Goal: Check status

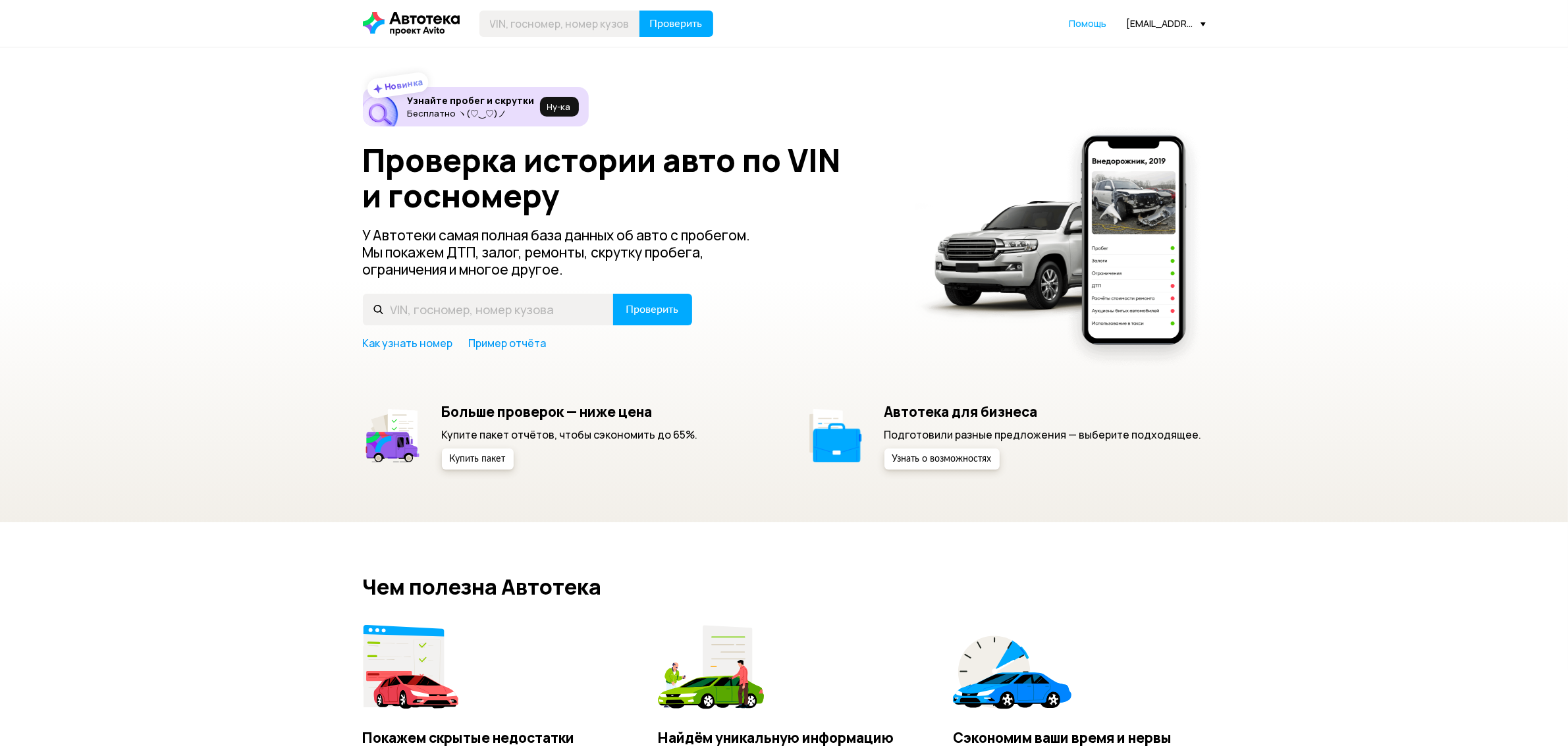
click at [1170, 20] on div "[EMAIL_ADDRESS][DOMAIN_NAME]" at bounding box center [1166, 23] width 79 height 13
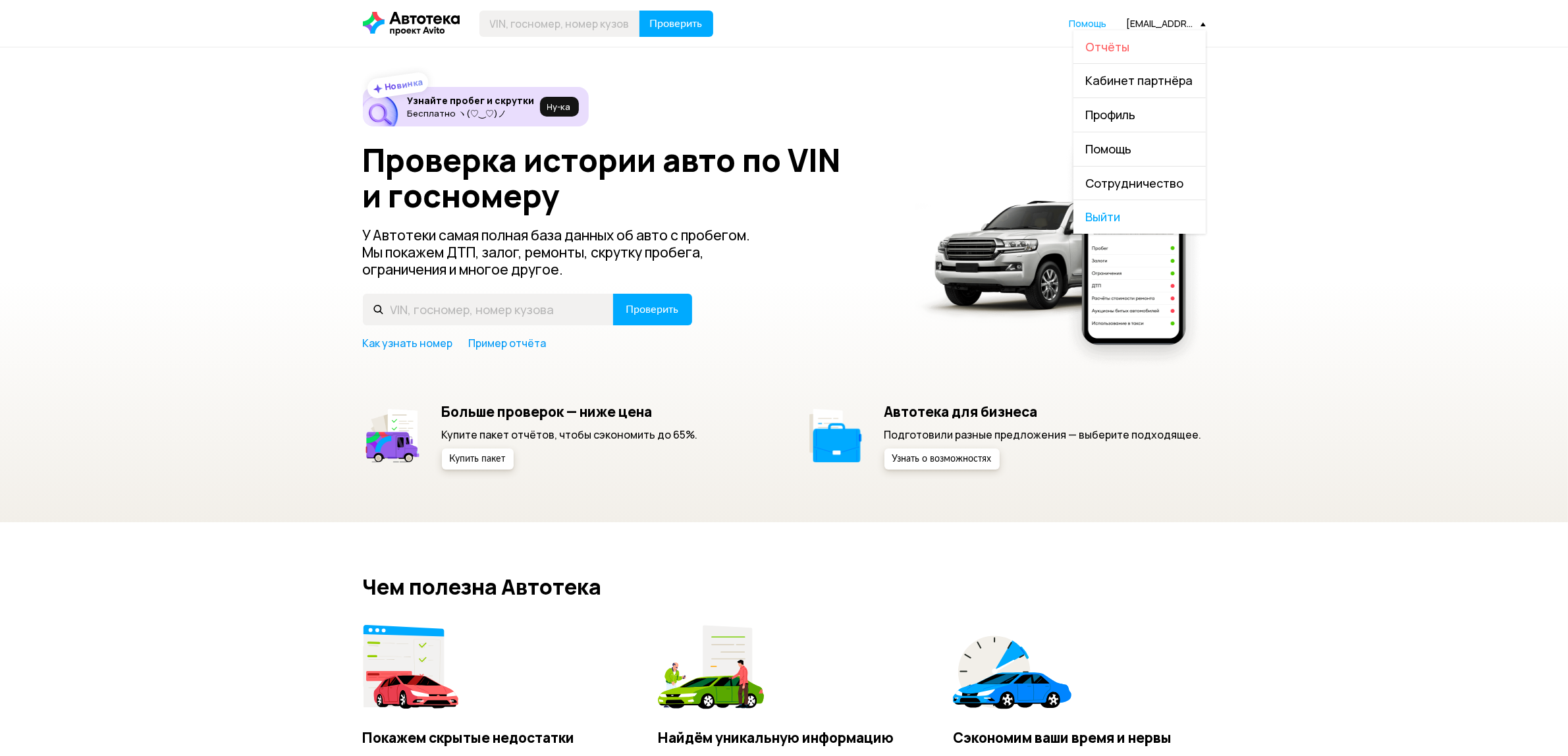
click at [1097, 44] on span "Отчёты" at bounding box center [1108, 47] width 44 height 16
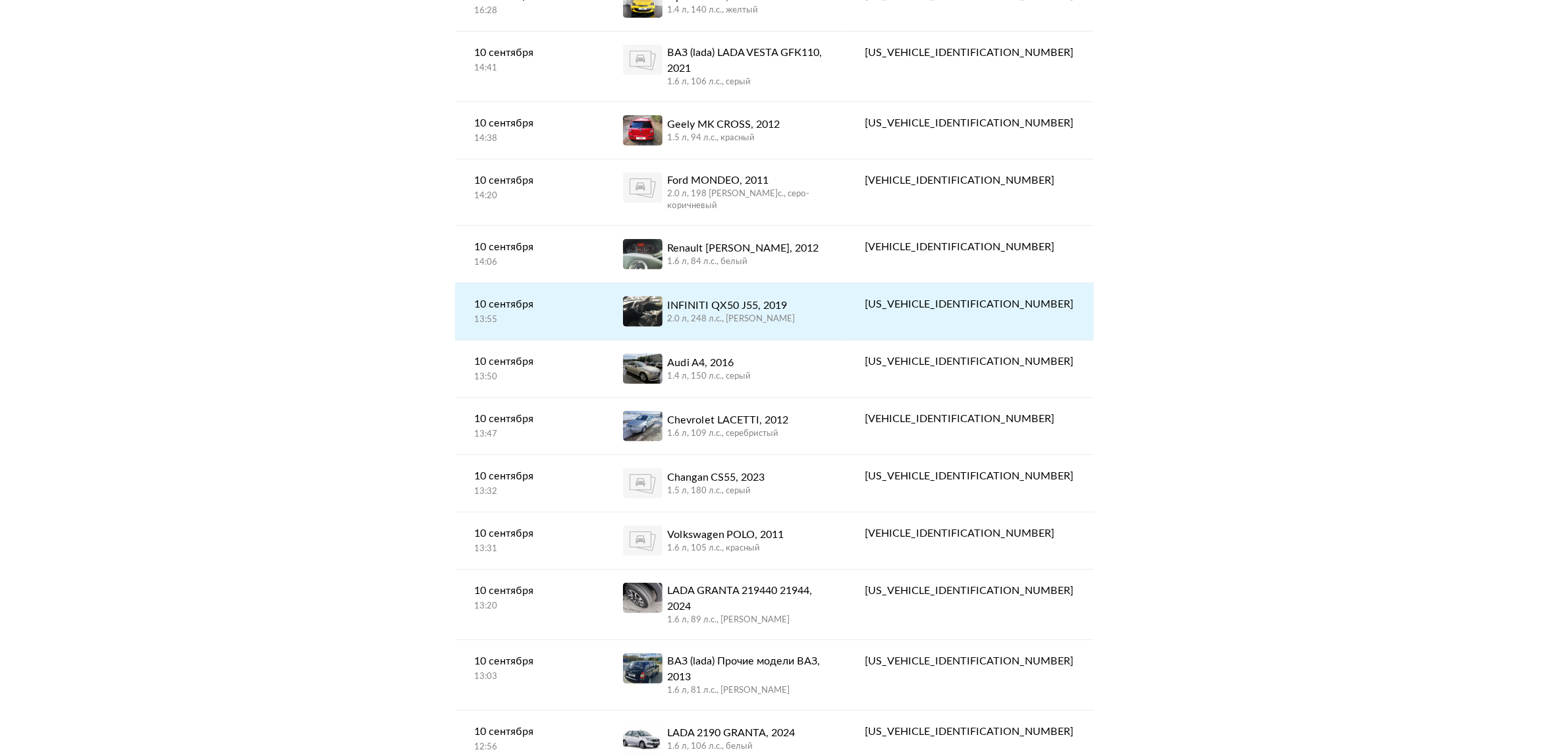
scroll to position [577, 0]
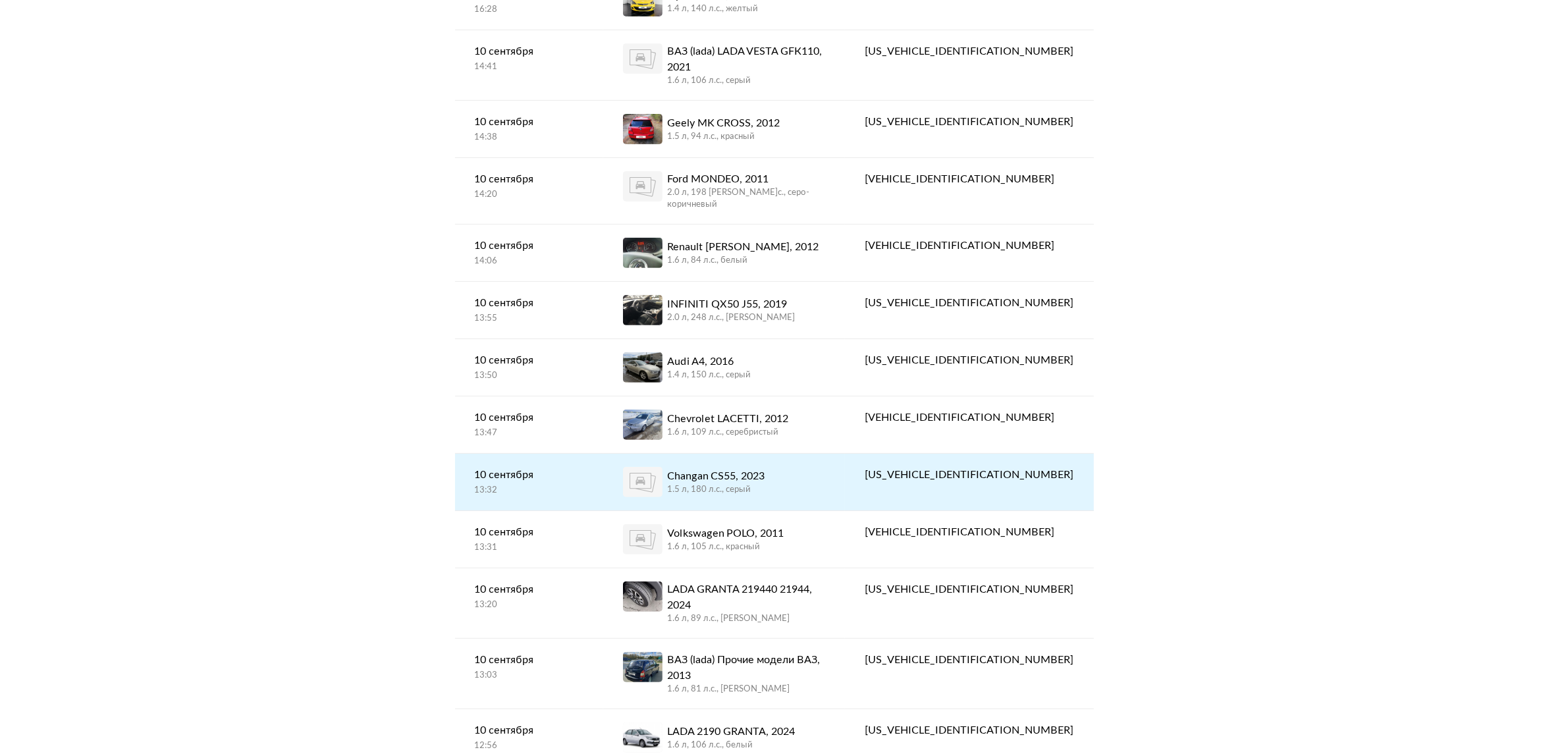
click at [985, 467] on div "[US_VEHICLE_IDENTIFICATION_NUMBER]" at bounding box center [969, 475] width 209 height 16
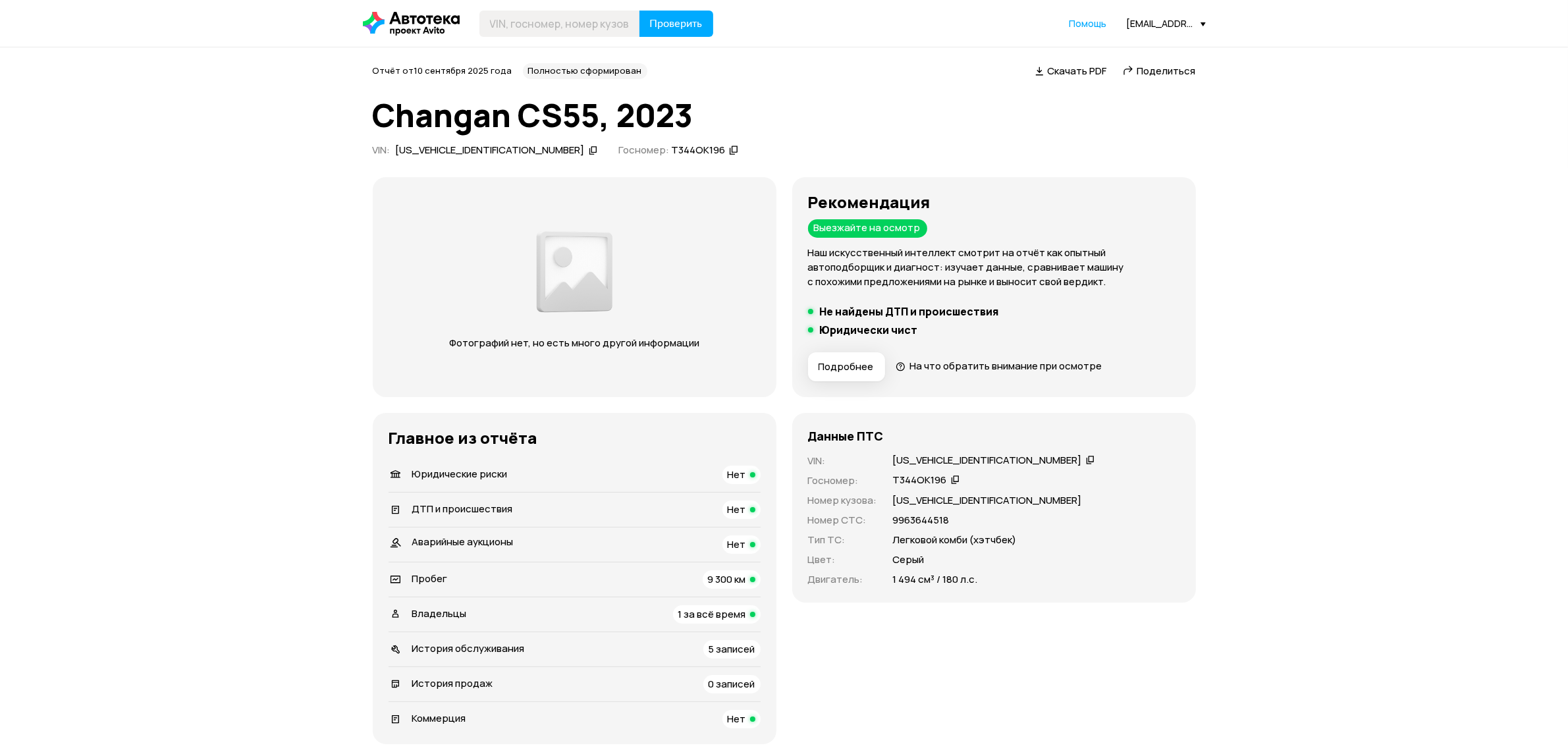
click at [432, 152] on div "[US_VEHICLE_IDENTIFICATION_NUMBER]" at bounding box center [490, 150] width 189 height 13
copy div "[US_VEHICLE_IDENTIFICATION_NUMBER]"
